Goal: Find specific page/section: Find specific page/section

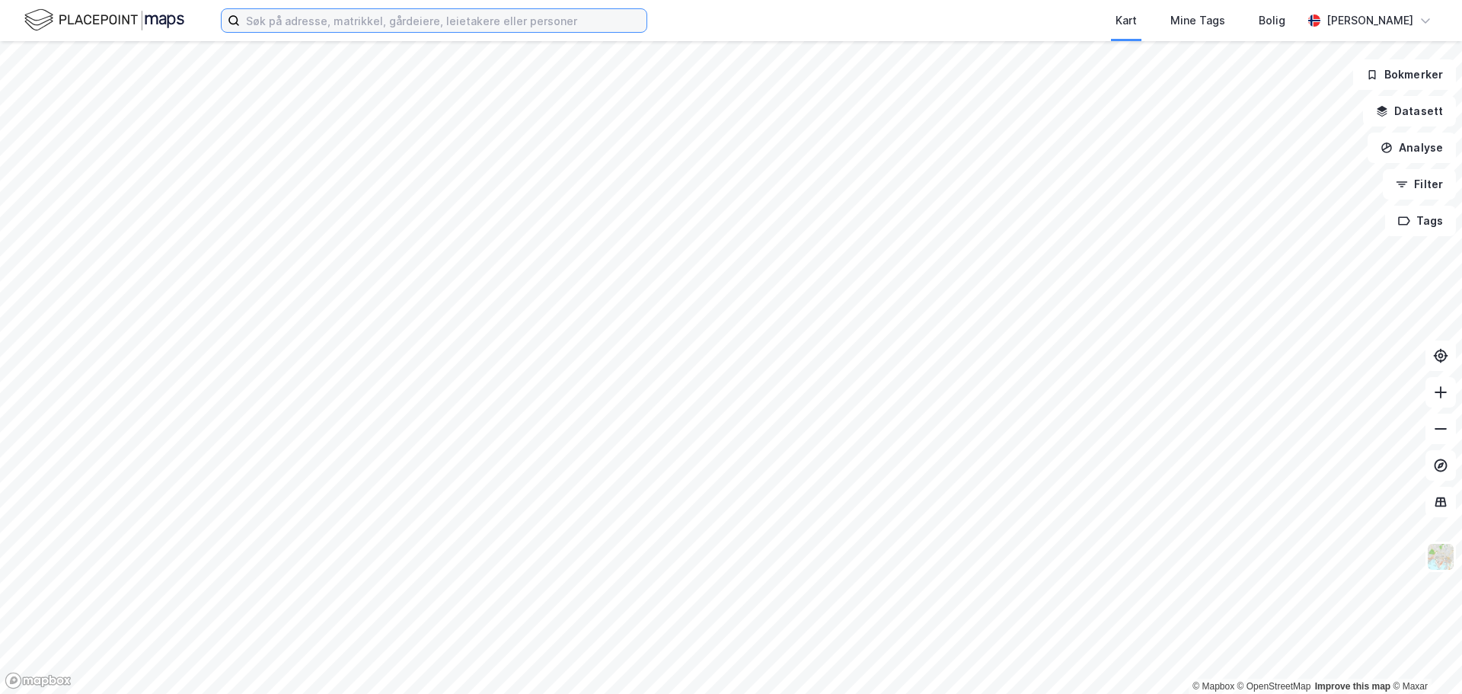
click at [399, 26] on input at bounding box center [443, 20] width 407 height 23
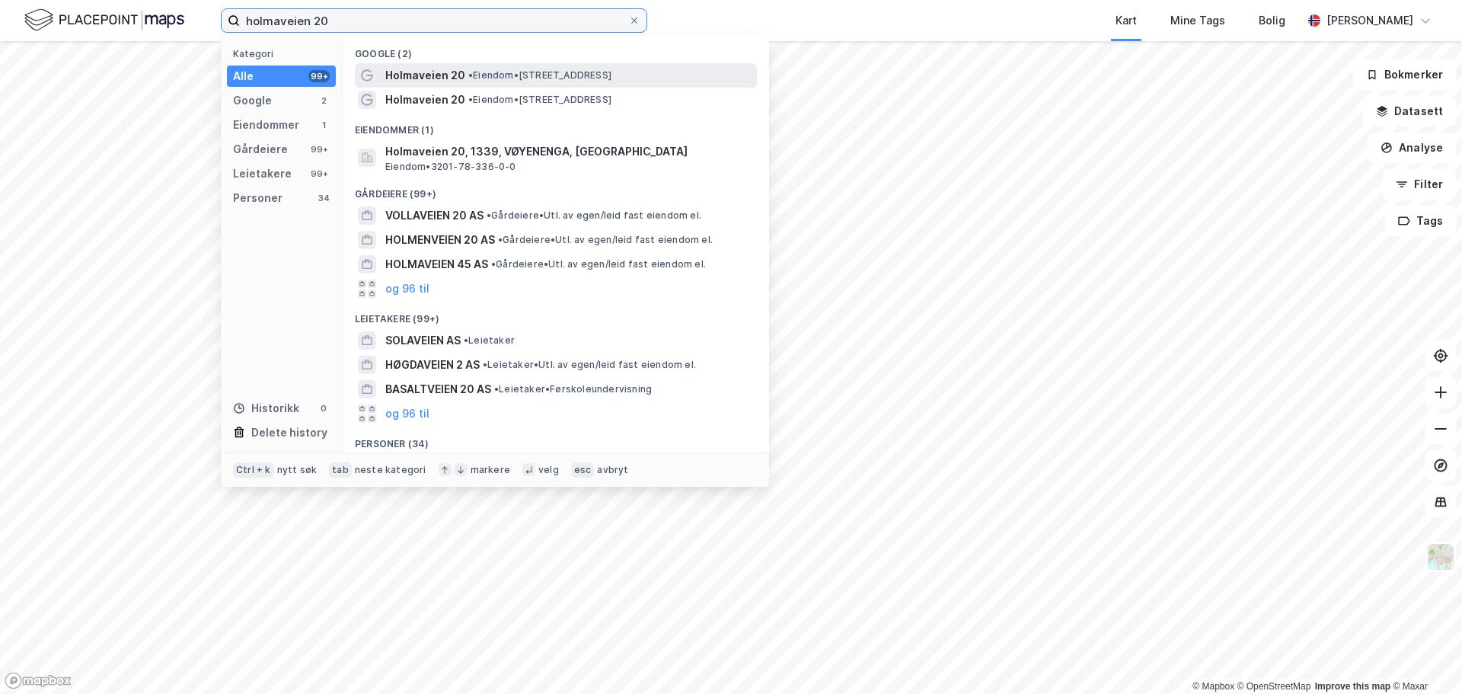
type input "holmaveien 20"
click at [446, 70] on span "Holmaveien 20" at bounding box center [425, 75] width 80 height 18
